Goal: Information Seeking & Learning: Learn about a topic

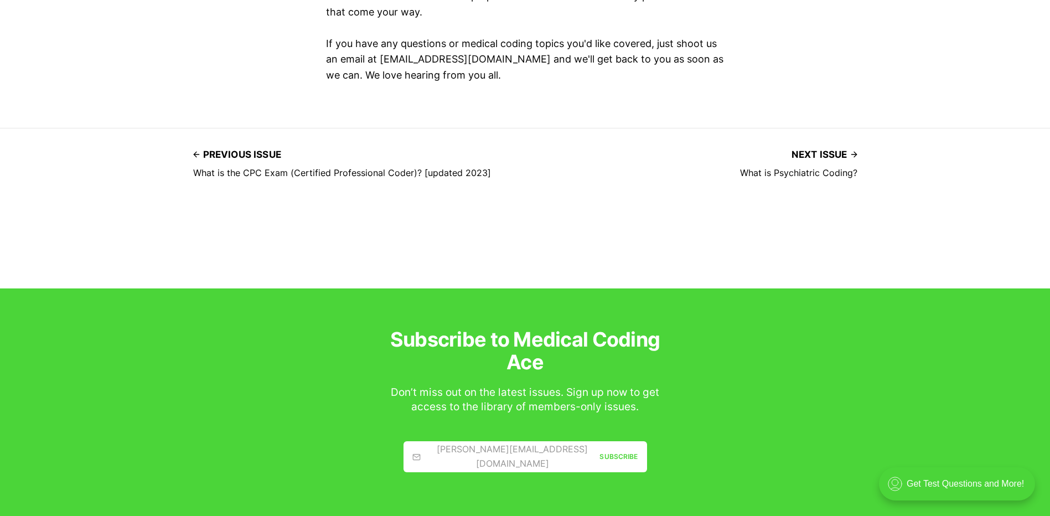
scroll to position [7050, 0]
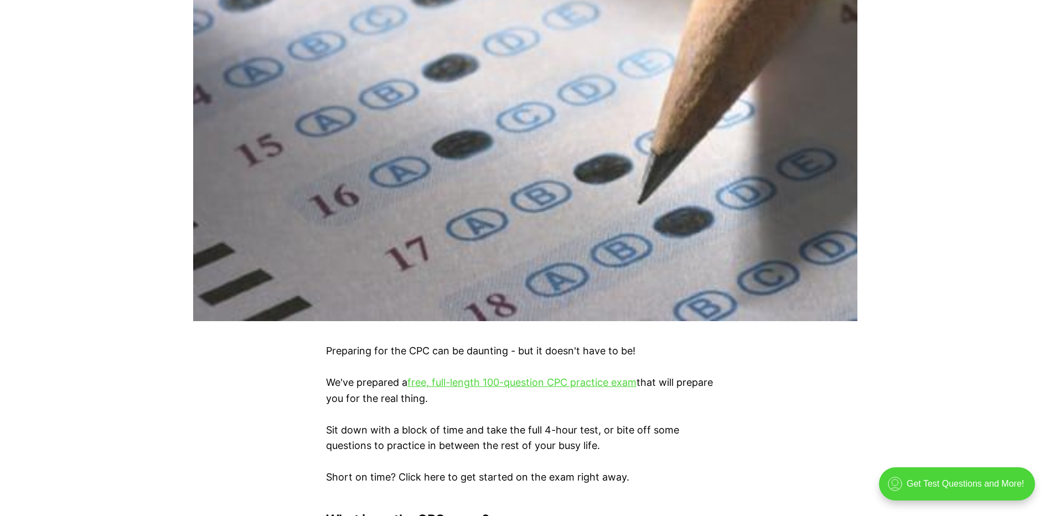
scroll to position [609, 0]
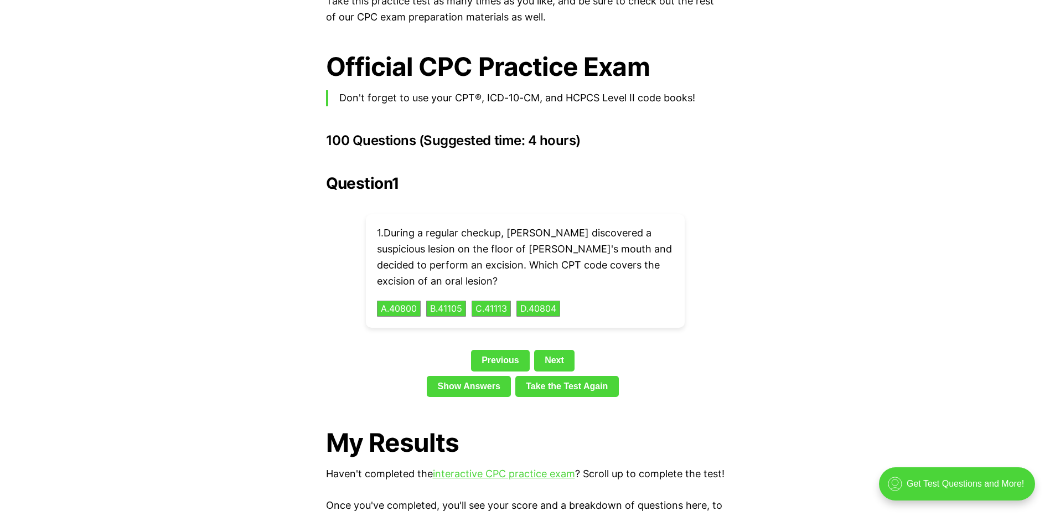
scroll to position [2491, 0]
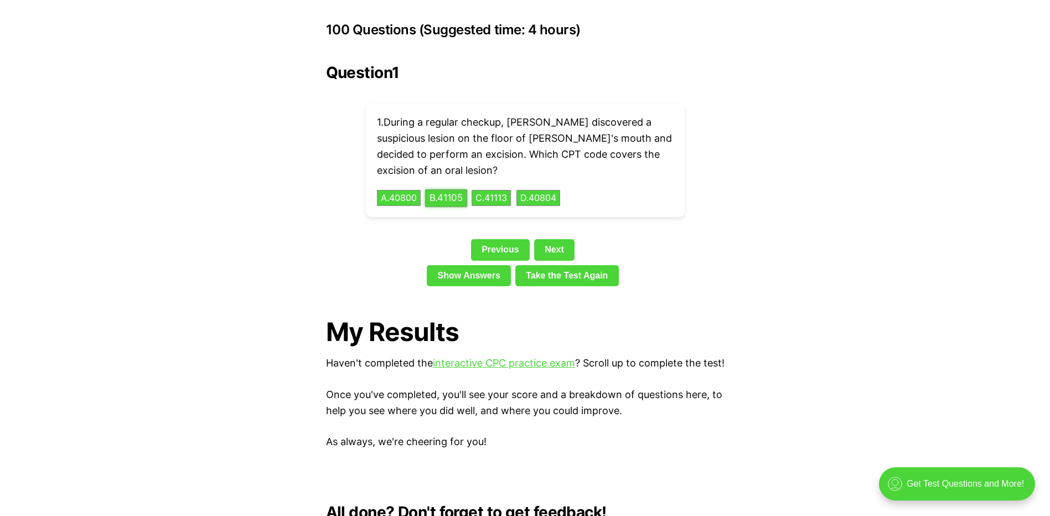
click at [453, 189] on button "B . 41105" at bounding box center [446, 197] width 42 height 17
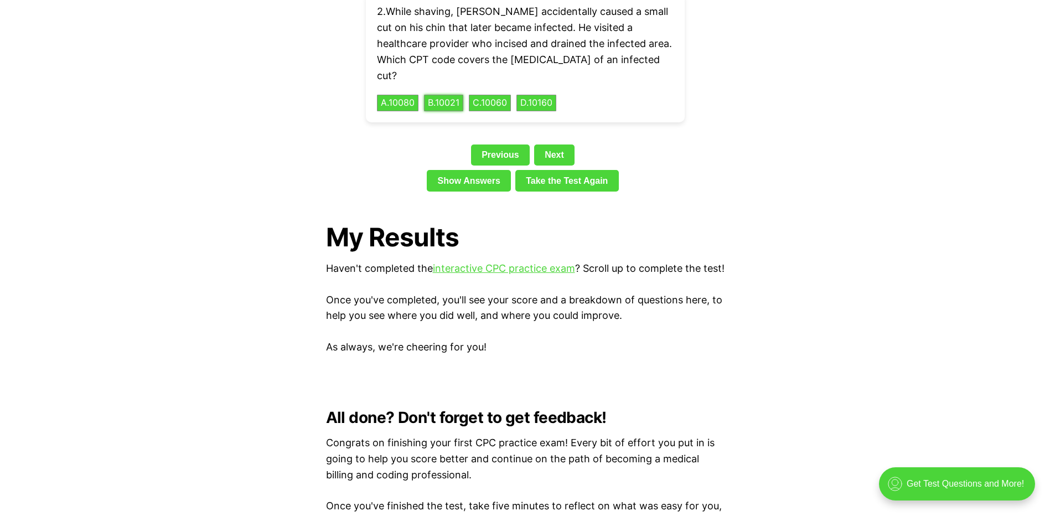
scroll to position [2546, 0]
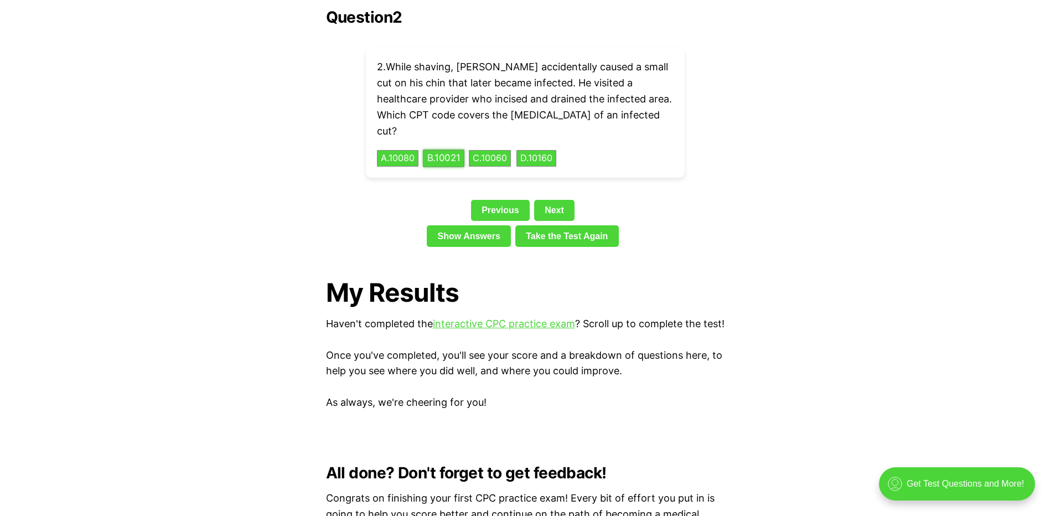
click at [463, 150] on button "B . 10021" at bounding box center [444, 158] width 42 height 17
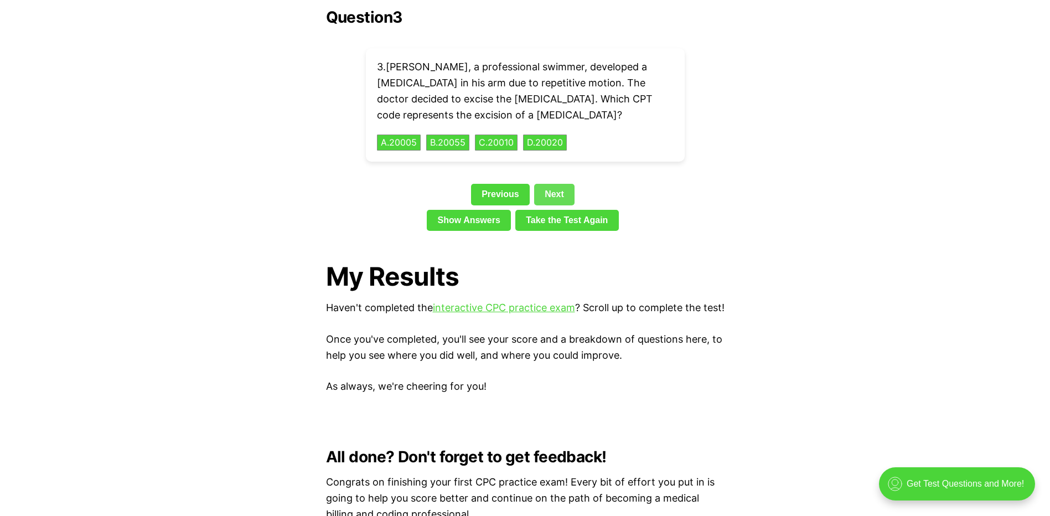
click at [553, 184] on link "Next" at bounding box center [554, 194] width 40 height 21
